Goal: Task Accomplishment & Management: Manage account settings

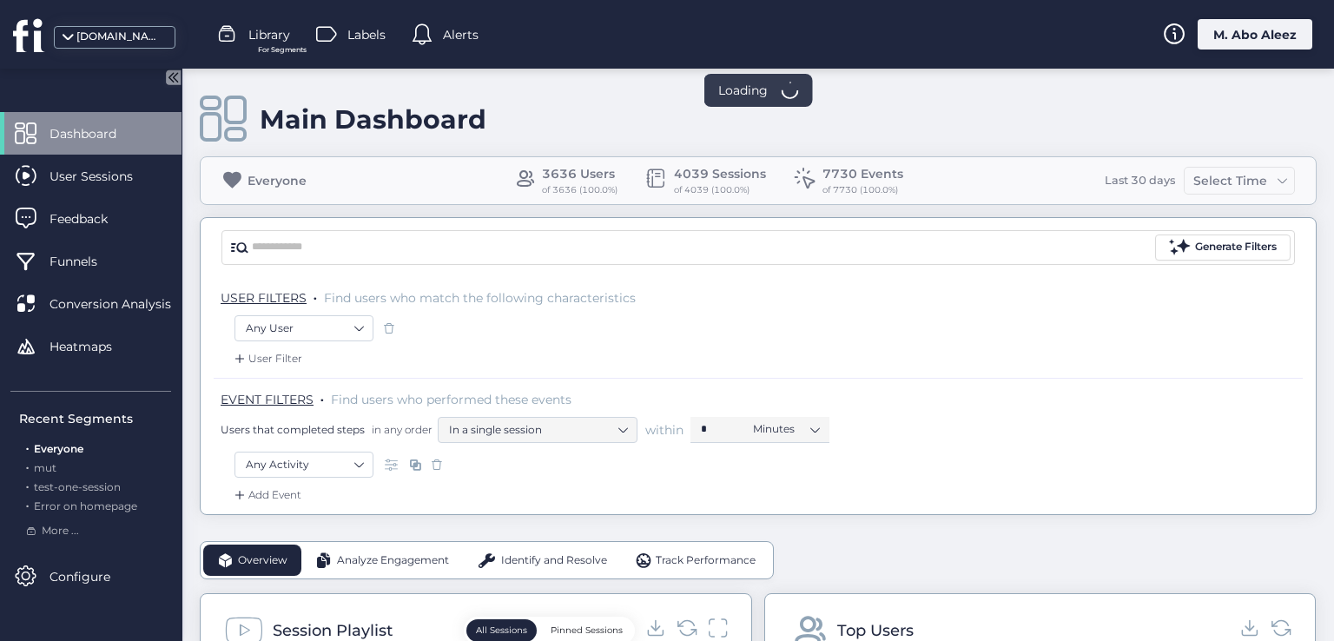
click at [1243, 36] on div "M. Abo Aleez" at bounding box center [1254, 34] width 115 height 30
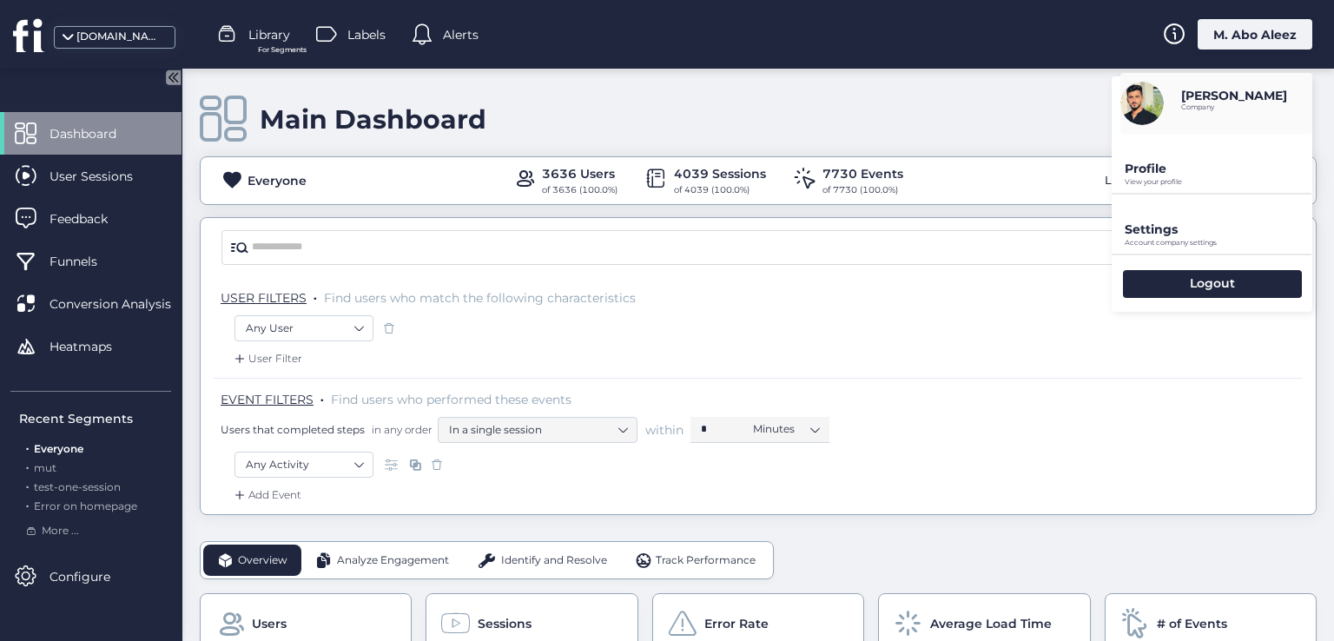
click at [1198, 166] on p "Profile" at bounding box center [1219, 169] width 188 height 16
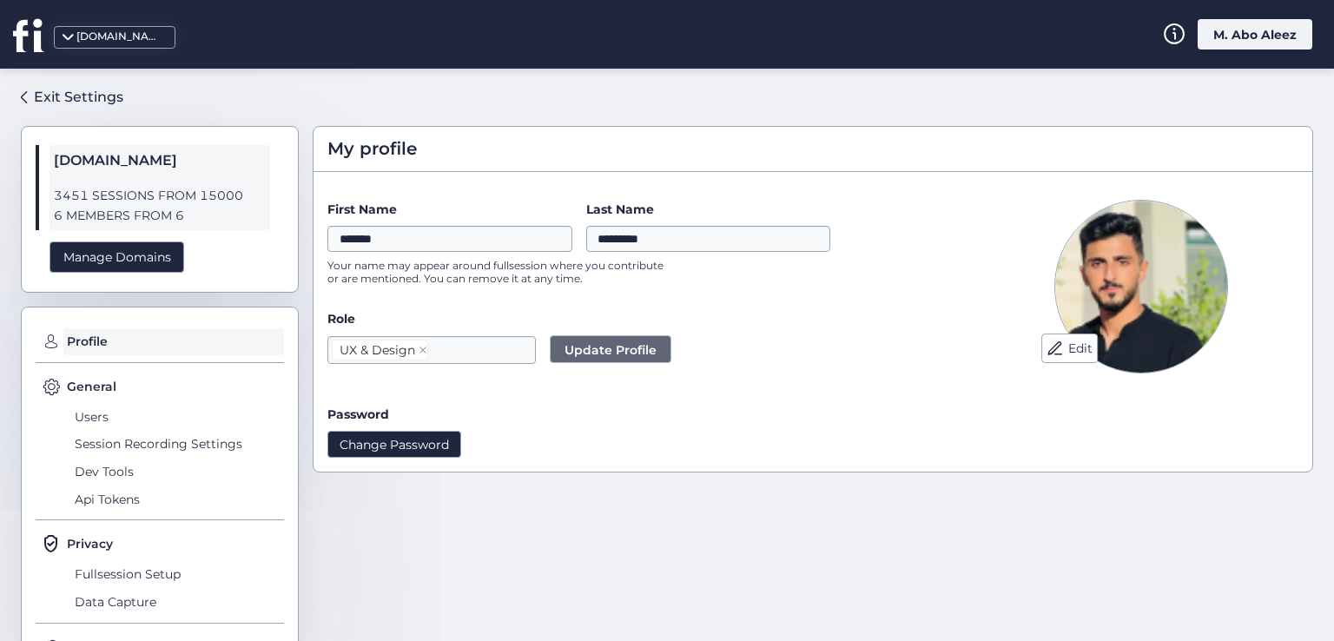
click at [389, 449] on button "Change Password" at bounding box center [394, 444] width 134 height 26
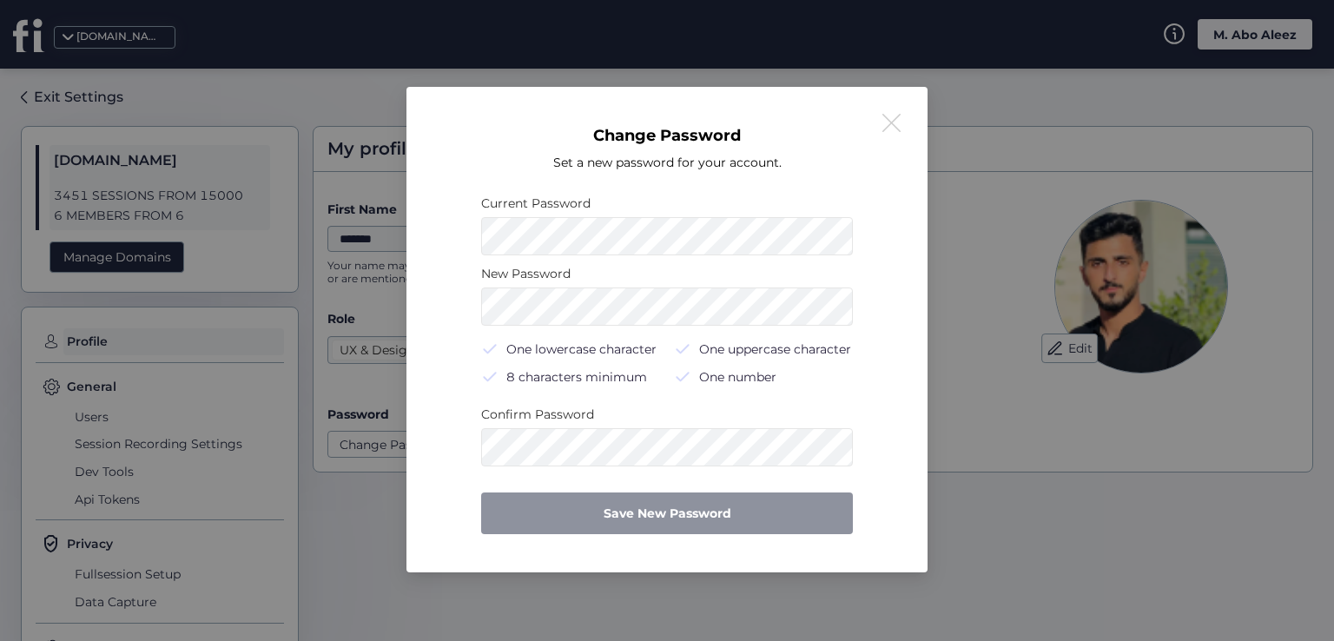
click at [393, 596] on nz-modal-container "Change Password Set a new password for your account. Current Password New Passw…" at bounding box center [667, 320] width 1334 height 641
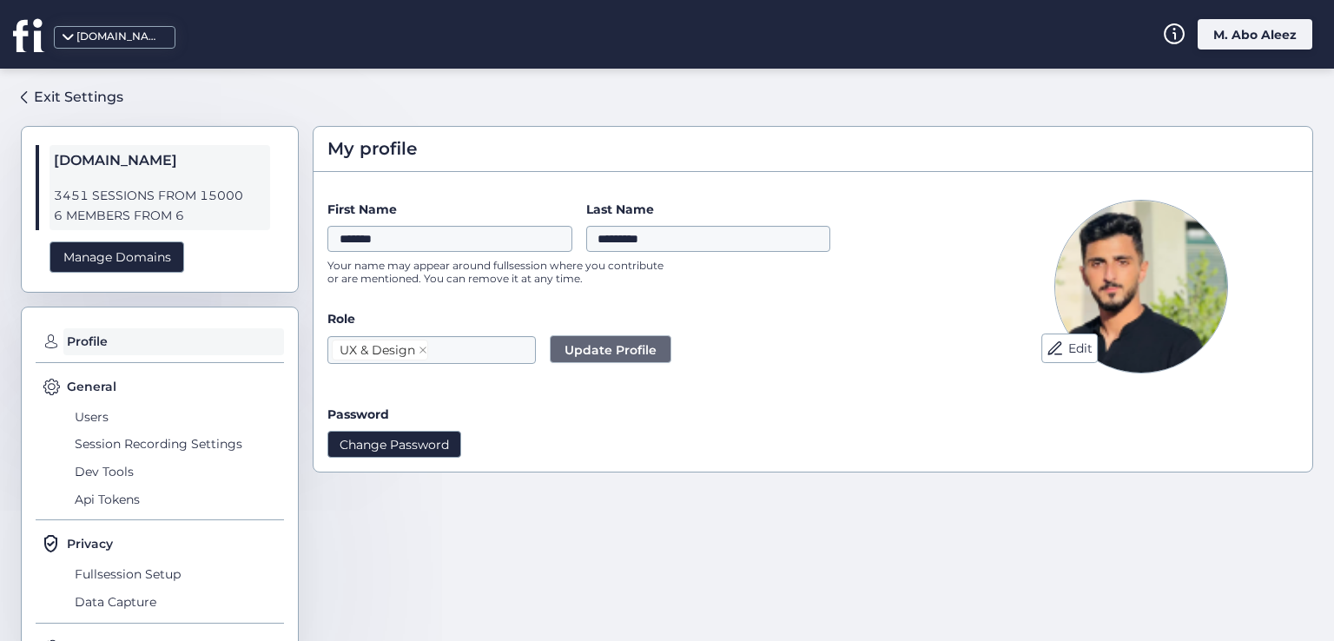
click at [368, 445] on button "Change Password" at bounding box center [394, 444] width 134 height 26
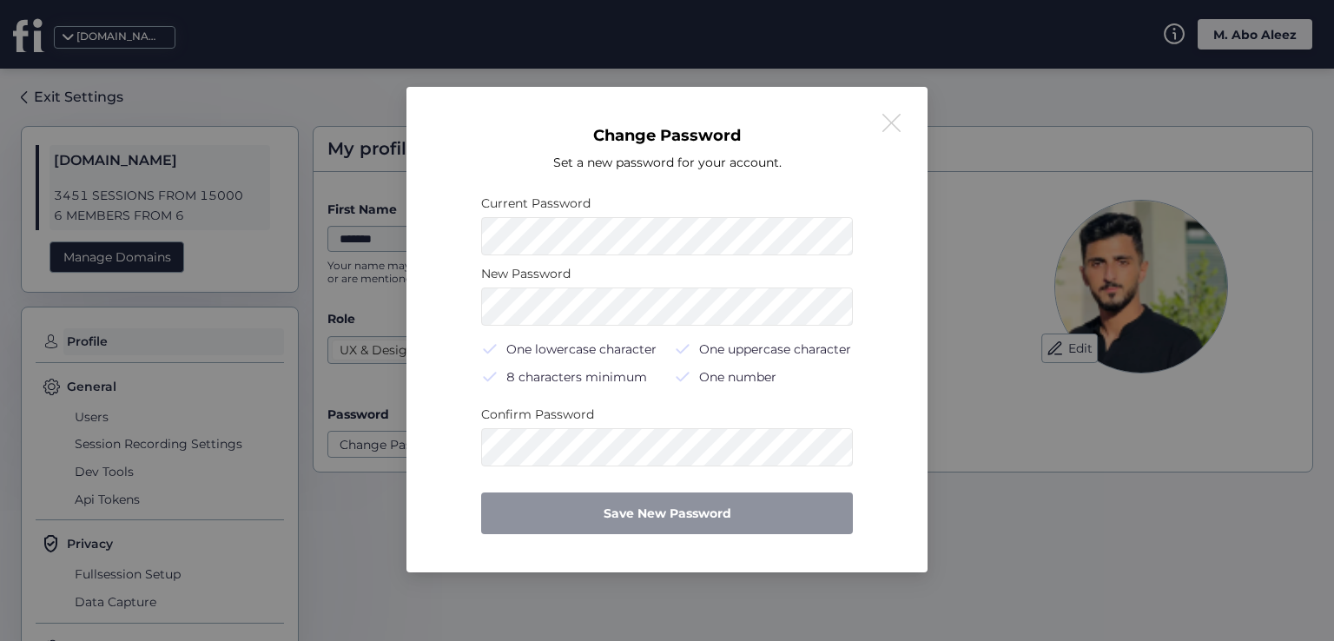
click at [434, 463] on div "Change Password Set a new password for your account. Current Password New Passw…" at bounding box center [666, 330] width 479 height 444
click at [462, 345] on div "Change Password Set a new password for your account. Current Password New Passw…" at bounding box center [666, 330] width 479 height 444
drag, startPoint x: 465, startPoint y: 267, endPoint x: 476, endPoint y: 251, distance: 18.8
click at [469, 260] on div "Change Password Set a new password for your account. Current Password New Passw…" at bounding box center [666, 330] width 479 height 444
click at [519, 209] on div "Current Password" at bounding box center [667, 203] width 372 height 19
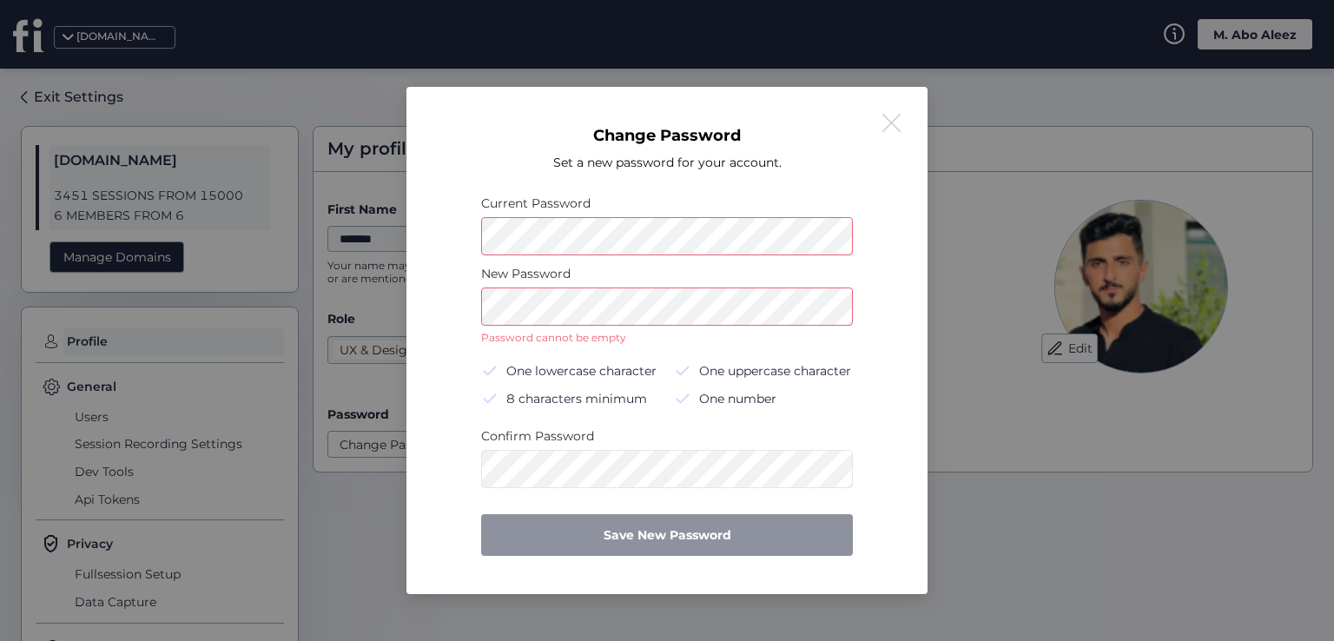
click at [524, 366] on div "One lowercase character One uppercase character 8 characters minimum One number" at bounding box center [667, 384] width 372 height 49
click at [530, 417] on div "New Password Password cannot be empty One lowercase character One uppercase cha…" at bounding box center [667, 341] width 372 height 154
click at [551, 445] on div "Confirm Password" at bounding box center [667, 435] width 372 height 19
drag, startPoint x: 788, startPoint y: 442, endPoint x: 847, endPoint y: 406, distance: 68.2
click at [794, 440] on div "Confirm Password" at bounding box center [667, 435] width 372 height 19
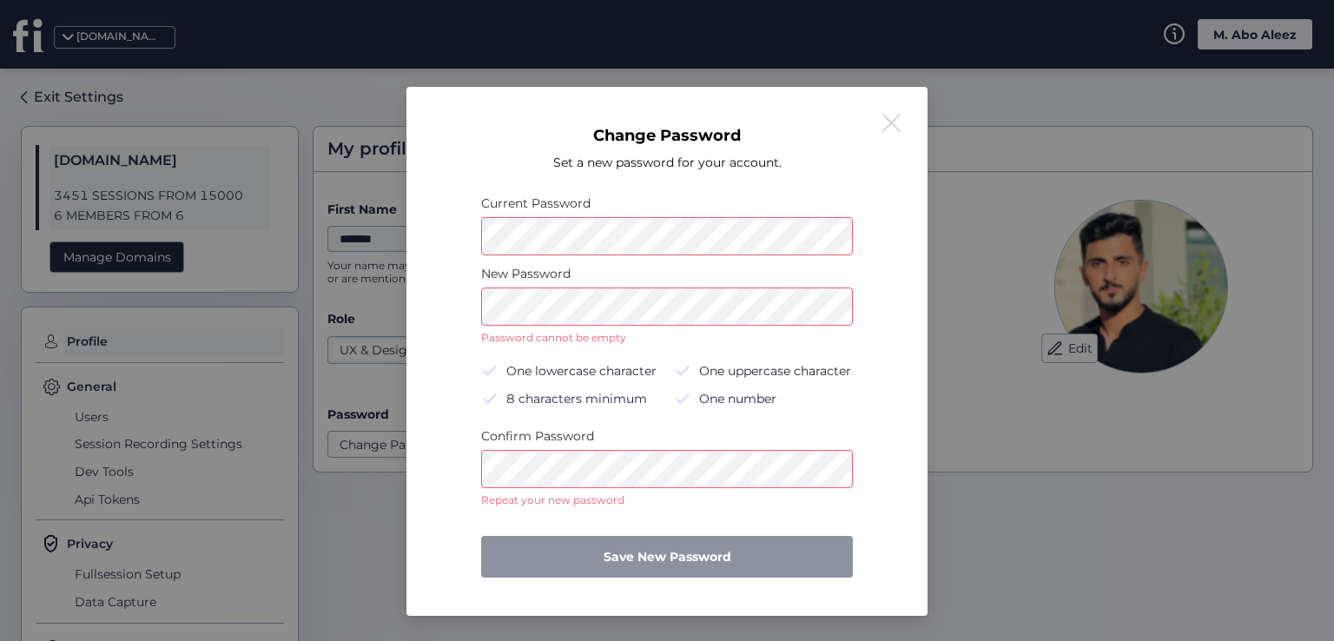
click at [853, 397] on div "Change Password Set a new password for your account. Current Password New Passw…" at bounding box center [666, 351] width 479 height 487
click at [857, 323] on div "Change Password Set a new password for your account. Current Password New Passw…" at bounding box center [666, 351] width 479 height 487
click at [851, 277] on div "New Password" at bounding box center [667, 273] width 372 height 19
drag, startPoint x: 795, startPoint y: 205, endPoint x: 788, endPoint y: 185, distance: 21.1
click at [794, 204] on div "Current Password" at bounding box center [667, 203] width 372 height 19
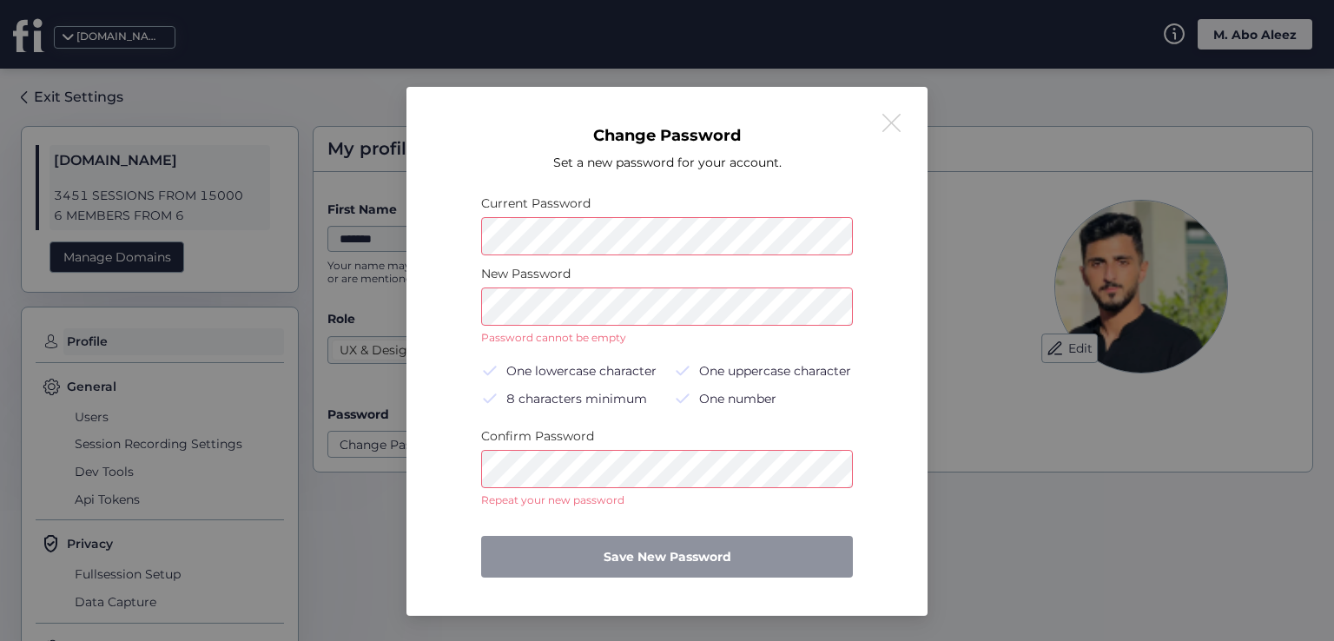
click at [775, 172] on div "Set a new password for your account." at bounding box center [667, 162] width 228 height 21
click at [761, 161] on div "Set a new password for your account." at bounding box center [667, 162] width 228 height 21
click at [641, 157] on div "Set a new password for your account." at bounding box center [667, 162] width 228 height 21
click at [633, 135] on div "Change Password" at bounding box center [667, 135] width 148 height 21
click at [760, 133] on div "Change Password Set a new password for your account. Current Password New Passw…" at bounding box center [666, 351] width 479 height 487
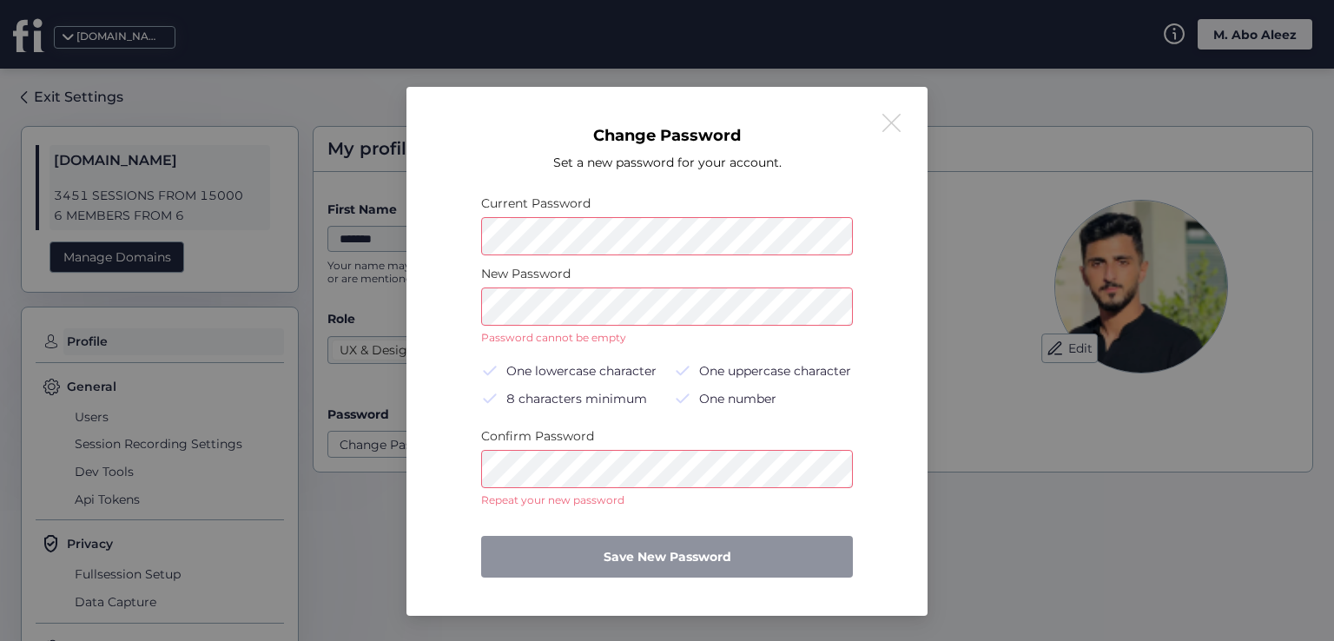
drag, startPoint x: 844, startPoint y: 137, endPoint x: 877, endPoint y: 192, distance: 63.9
click at [846, 142] on div "Change Password Set a new password for your account. Current Password New Passw…" at bounding box center [666, 351] width 479 height 487
click at [900, 227] on div "Change Password Set a new password for your account. Current Password New Passw…" at bounding box center [666, 351] width 479 height 487
click at [898, 126] on button at bounding box center [890, 123] width 21 height 21
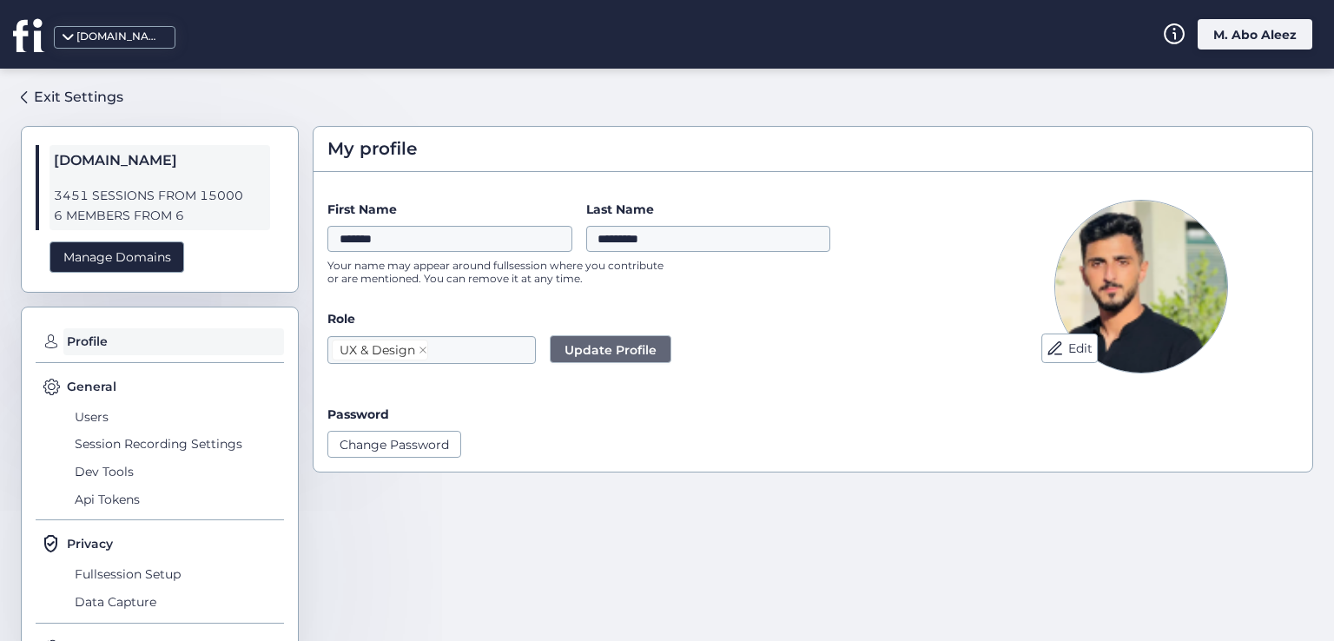
click at [933, 215] on div "First Name ******* Last Name ********* Your name may appear around fullsession …" at bounding box center [641, 248] width 629 height 96
click at [403, 439] on button "Change Password" at bounding box center [394, 444] width 134 height 26
click at [379, 439] on button "Change Password" at bounding box center [394, 444] width 134 height 26
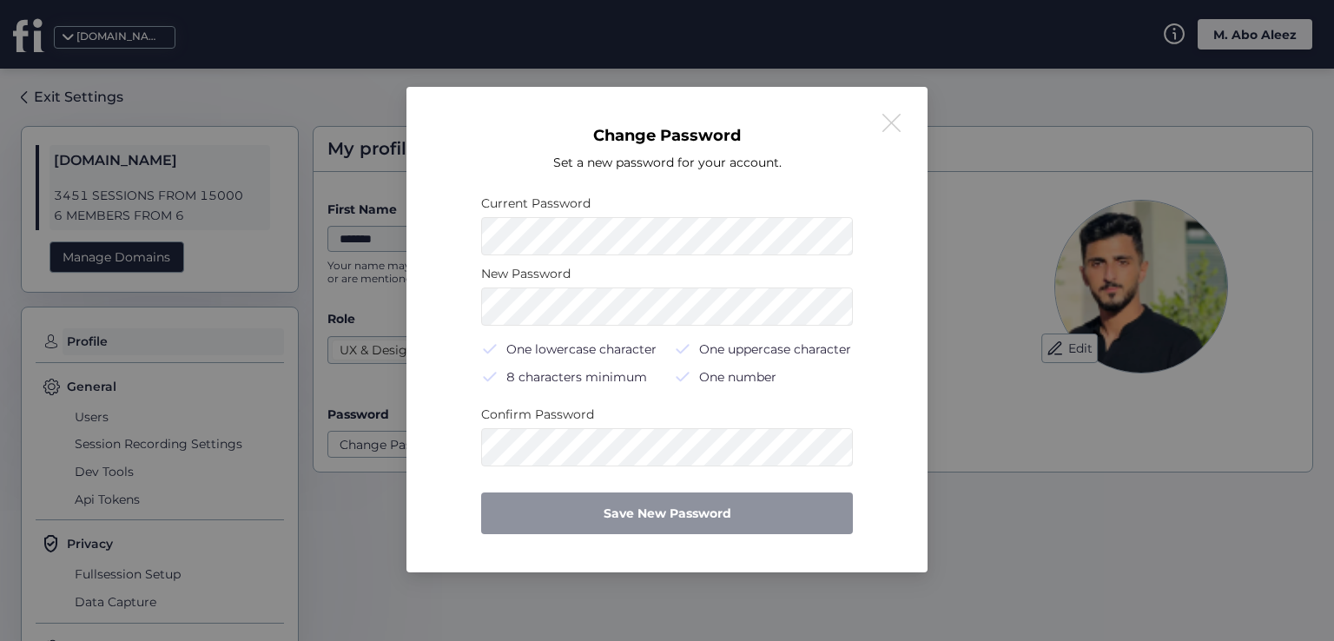
click at [886, 123] on button at bounding box center [890, 123] width 21 height 21
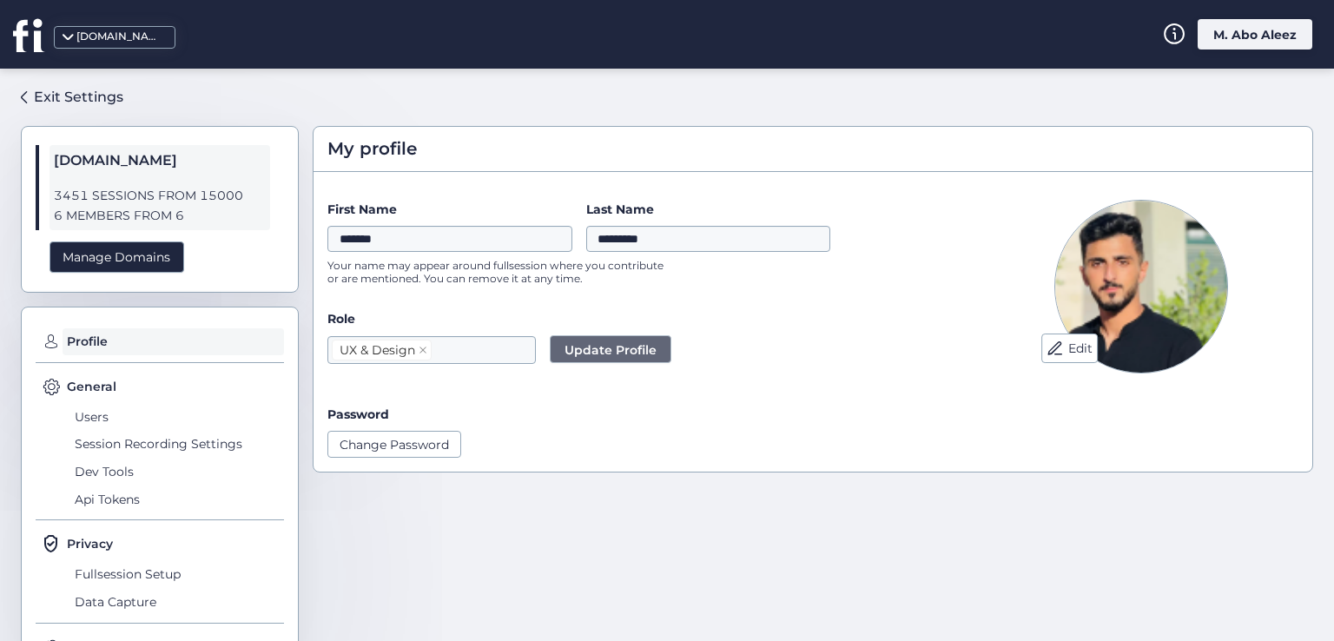
click at [1291, 34] on div "M. Abo Aleez" at bounding box center [1254, 34] width 115 height 30
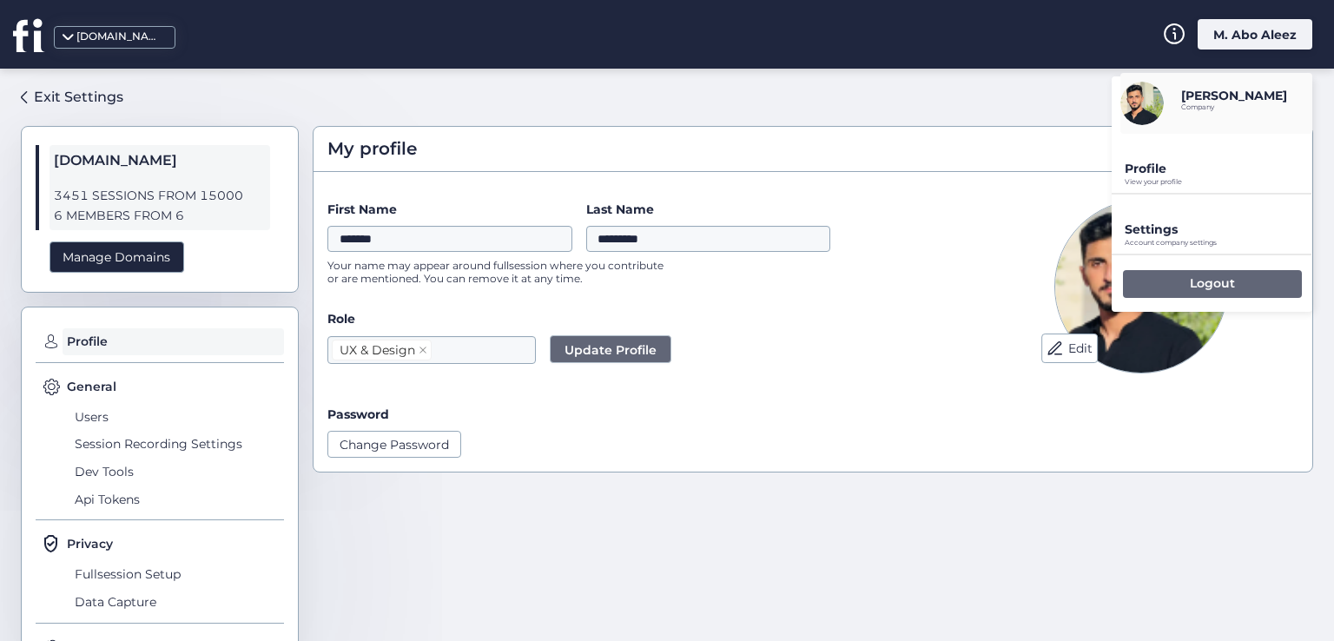
click at [1185, 291] on div "Logout" at bounding box center [1212, 284] width 179 height 28
